Goal: Find specific page/section

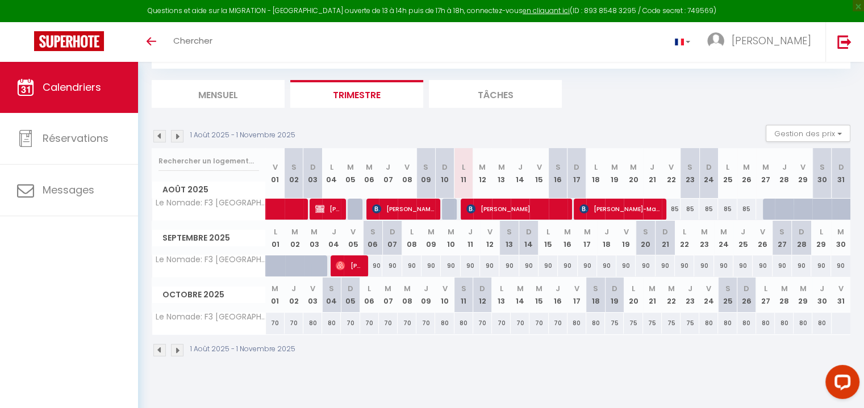
scroll to position [61, 0]
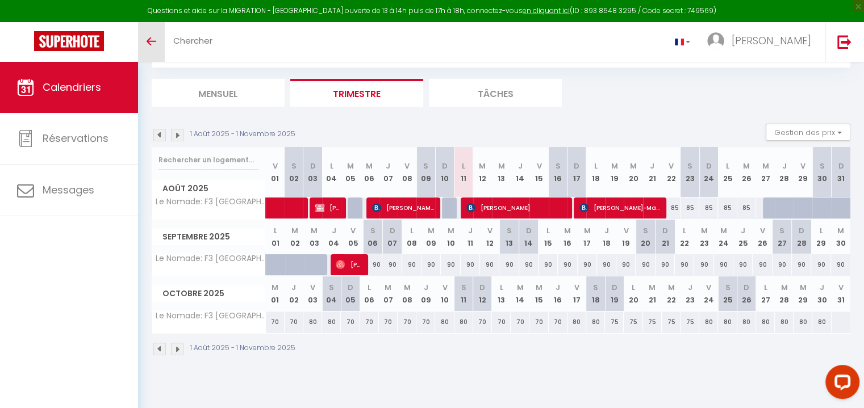
click at [151, 42] on icon "Toggle menubar" at bounding box center [152, 41] width 10 height 7
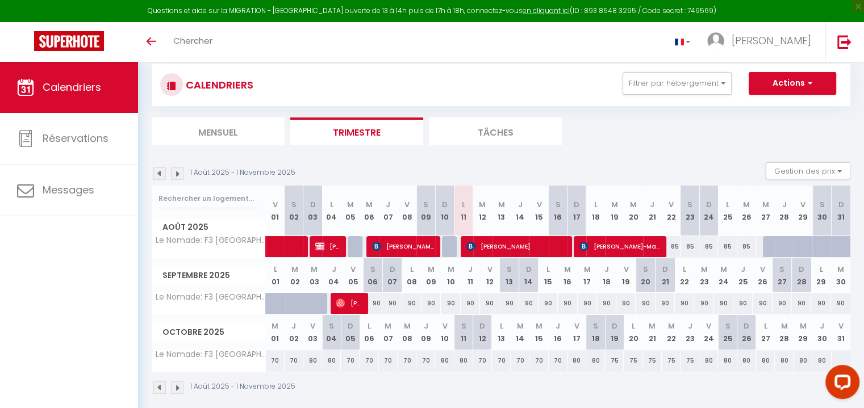
scroll to position [5, 0]
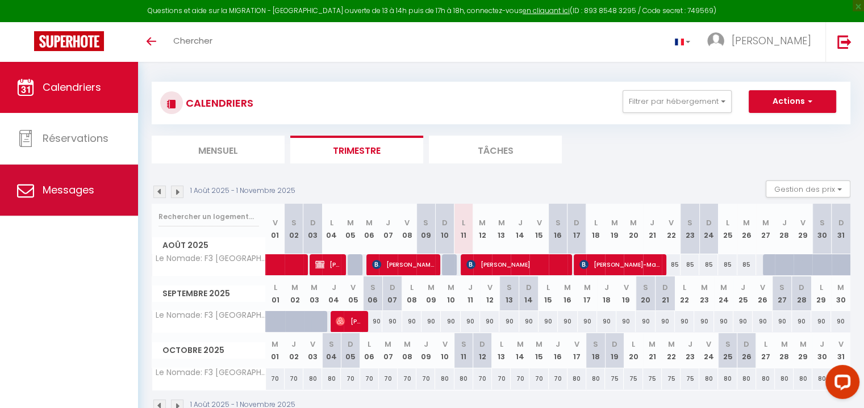
click at [64, 184] on span "Messages" at bounding box center [69, 190] width 52 height 14
select select "message"
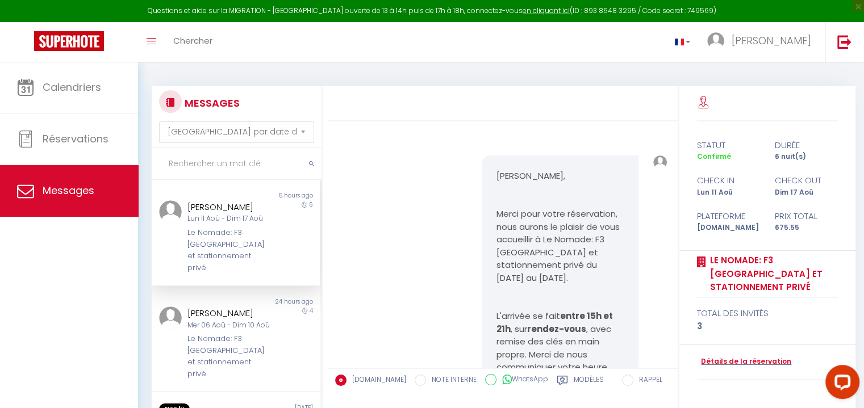
scroll to position [1290, 0]
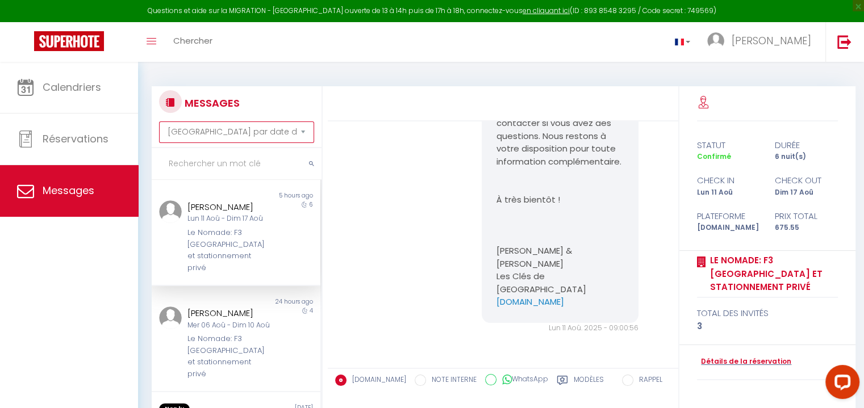
click at [302, 134] on select "Trier par date de réservation Trier par date de message" at bounding box center [236, 133] width 155 height 22
click at [159, 122] on select "Trier par date de réservation Trier par date de message" at bounding box center [236, 133] width 155 height 22
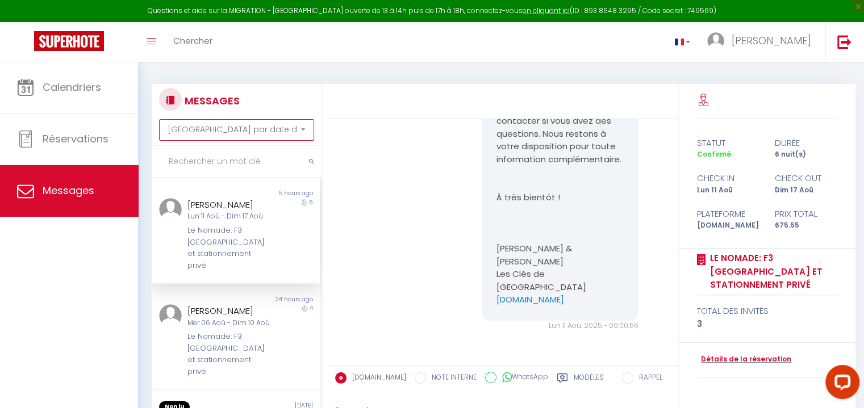
scroll to position [0, 0]
